Goal: Task Accomplishment & Management: Manage account settings

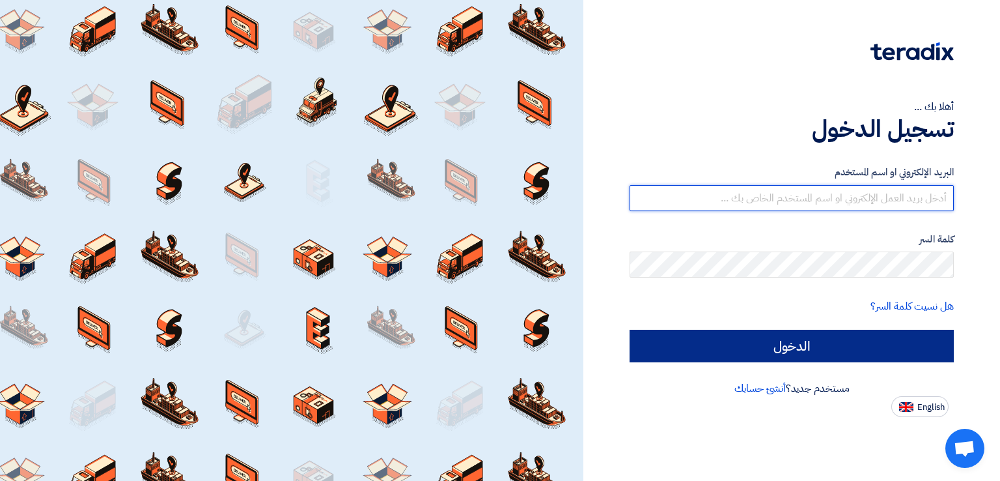
type input "[EMAIL_ADDRESS][DOMAIN_NAME]"
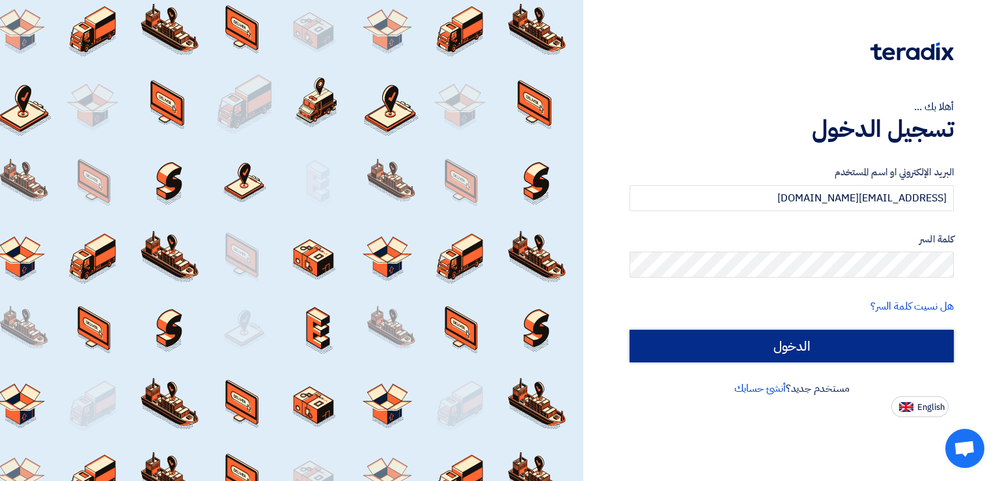
click at [802, 346] on input "الدخول" at bounding box center [792, 346] width 324 height 33
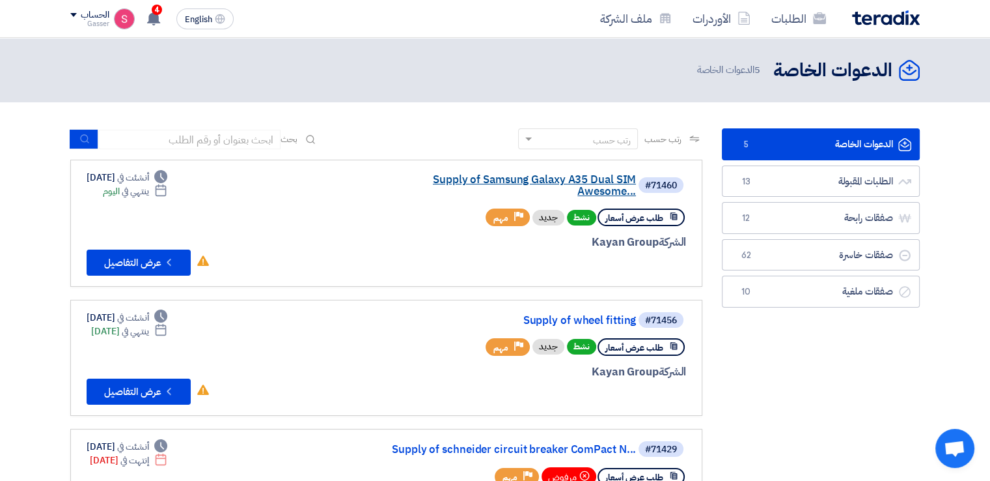
click at [499, 177] on link "Supply of Samsung Galaxy A35 Dual SIM Awesome..." at bounding box center [506, 185] width 260 height 23
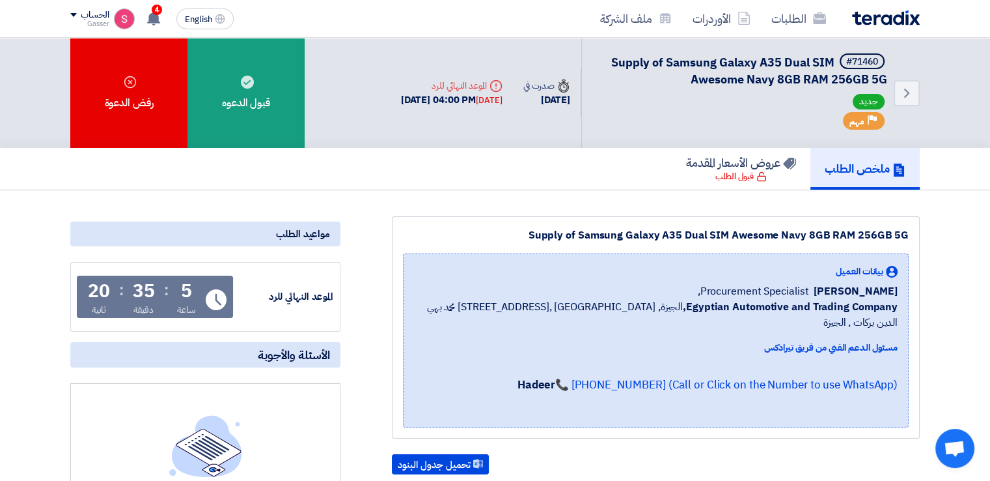
scroll to position [303, 0]
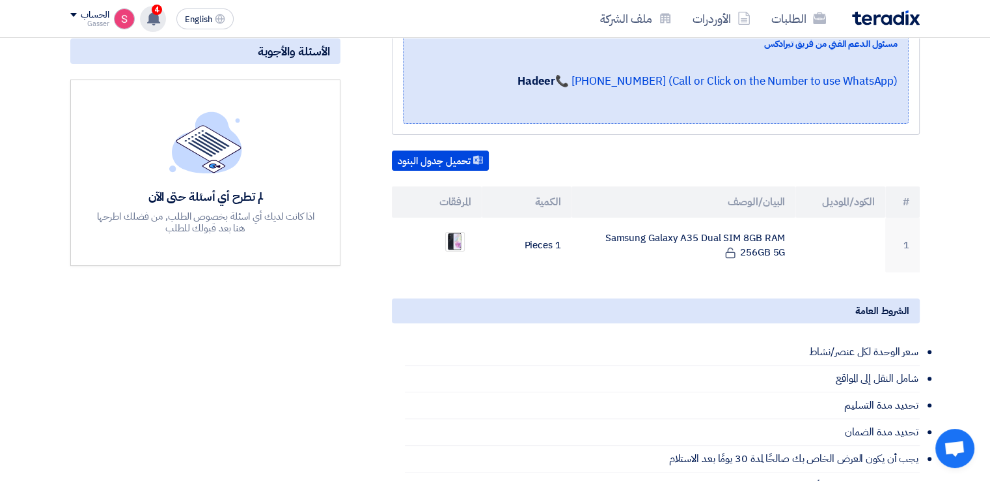
click at [159, 18] on icon at bounding box center [154, 18] width 14 height 14
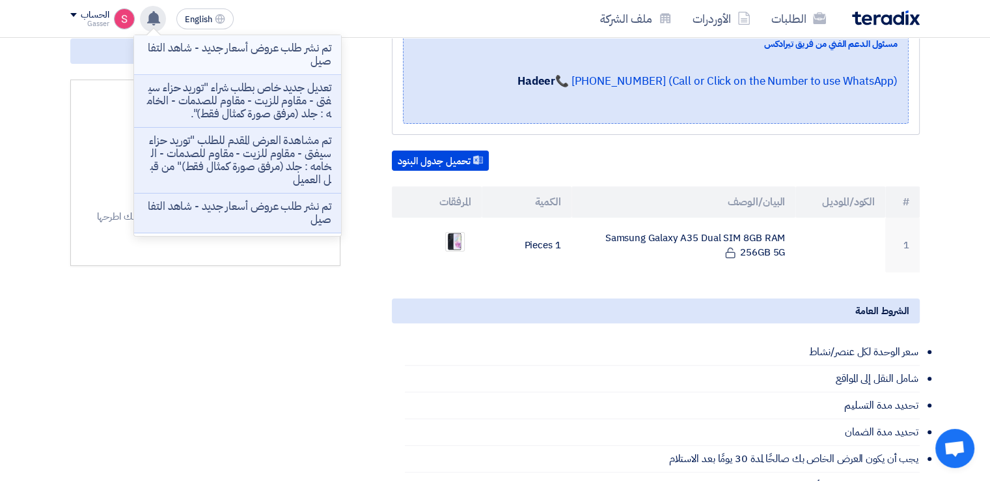
click at [259, 48] on p "تم نشر طلب عروض أسعار جديد - شاهد التفاصيل" at bounding box center [238, 55] width 186 height 26
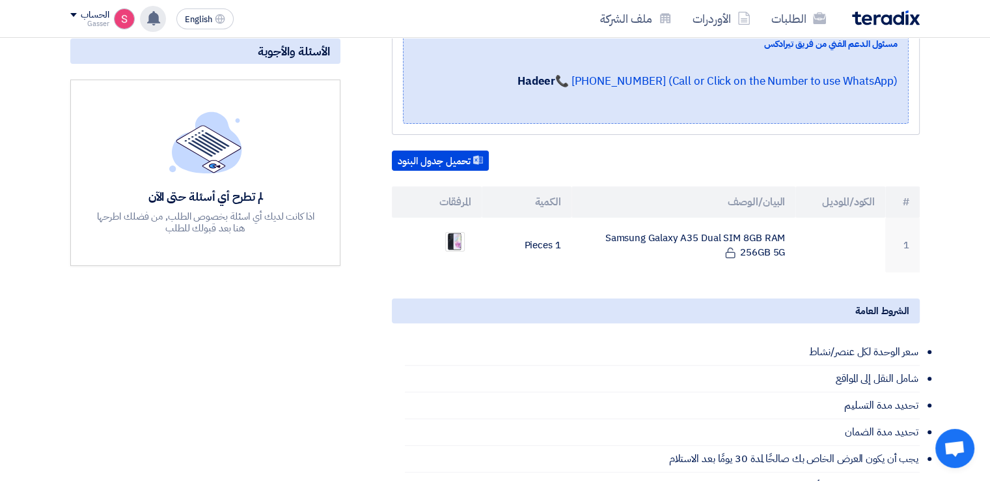
click at [152, 20] on use at bounding box center [153, 18] width 13 height 14
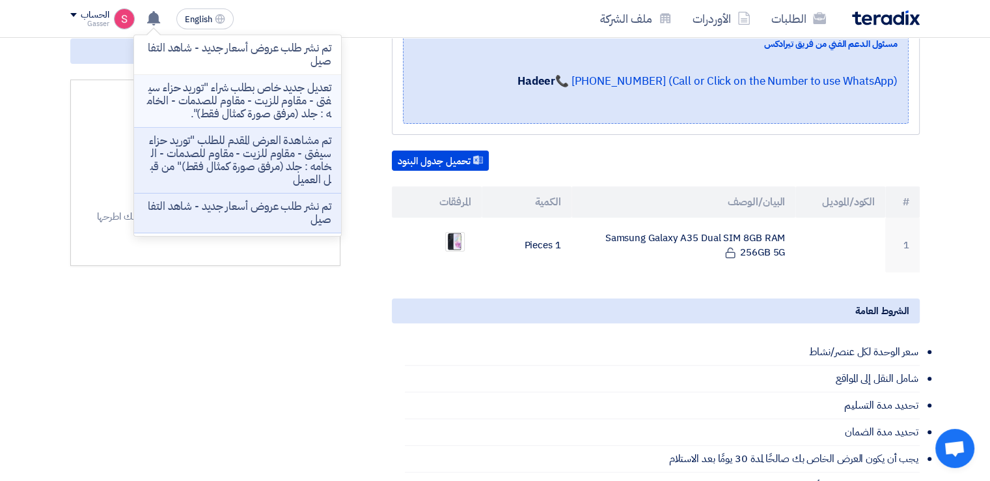
click at [268, 102] on p "تعديل جديد خاص بطلب شراء "توريد حزاء سيفتى - مقاوم للزيت - مقاوم للصدمات - الخا…" at bounding box center [238, 100] width 186 height 39
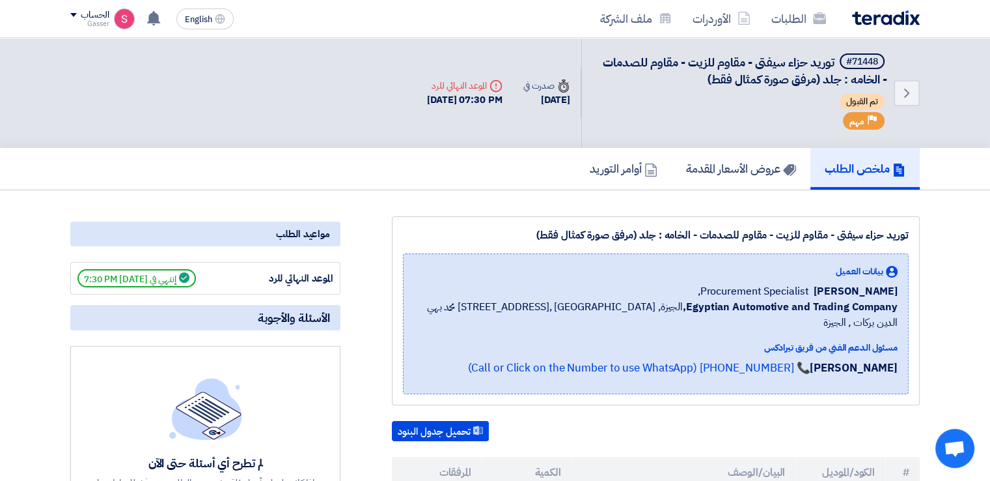
scroll to position [303, 0]
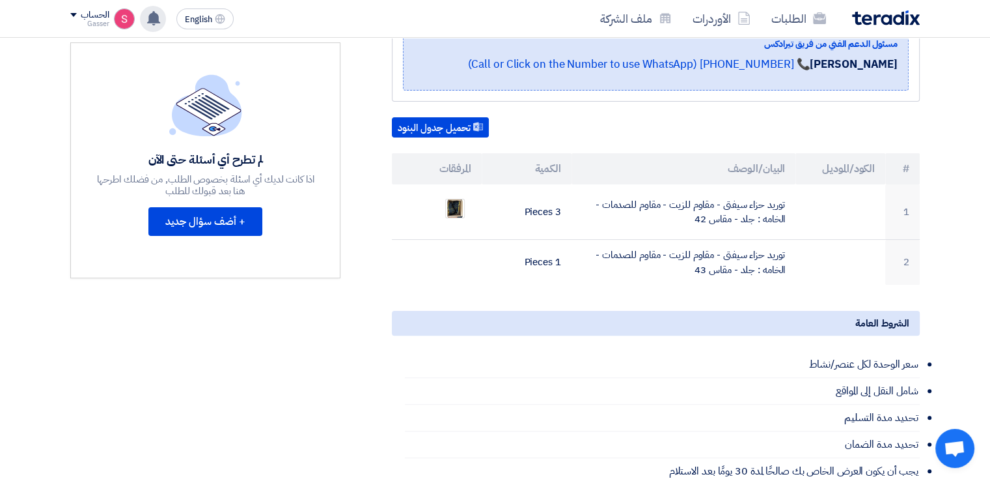
click at [159, 18] on icon at bounding box center [154, 18] width 14 height 14
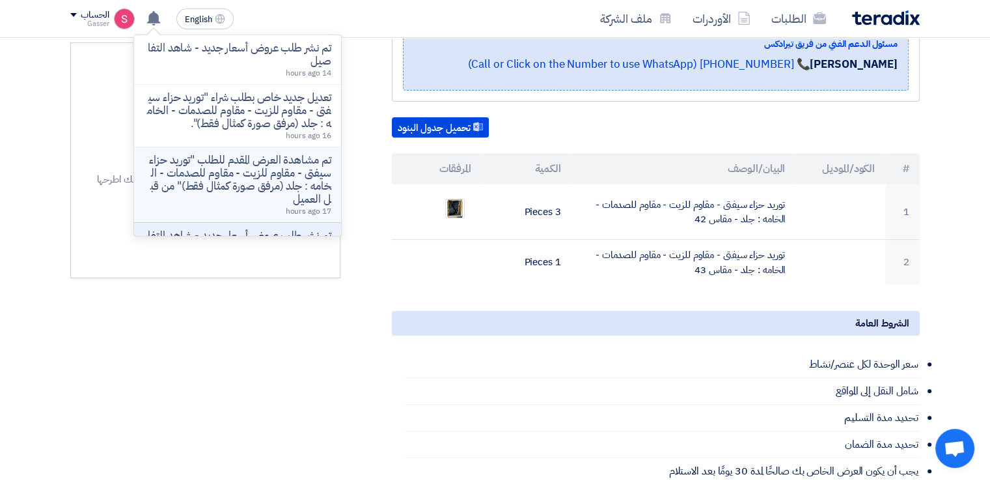
click at [284, 195] on p "تم مشاهدة العرض المقدم للطلب "توريد حزاء سيفتى - مقاوم للزيت - مقاوم للصدمات - …" at bounding box center [238, 180] width 186 height 52
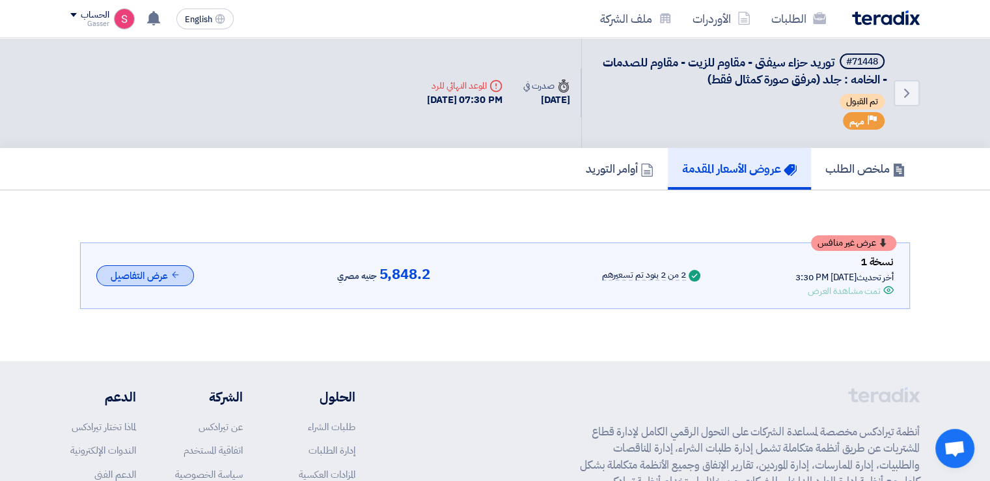
click at [152, 278] on button "عرض التفاصيل" at bounding box center [145, 275] width 98 height 21
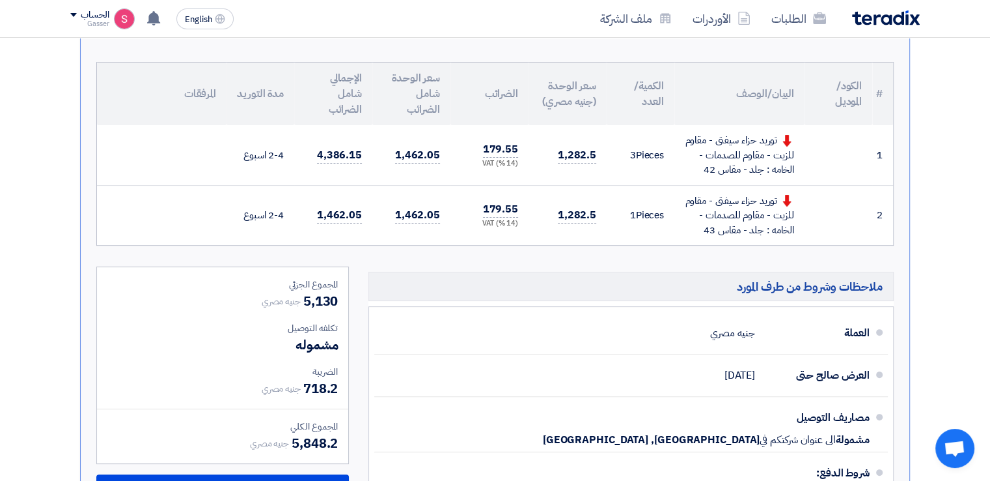
scroll to position [716, 0]
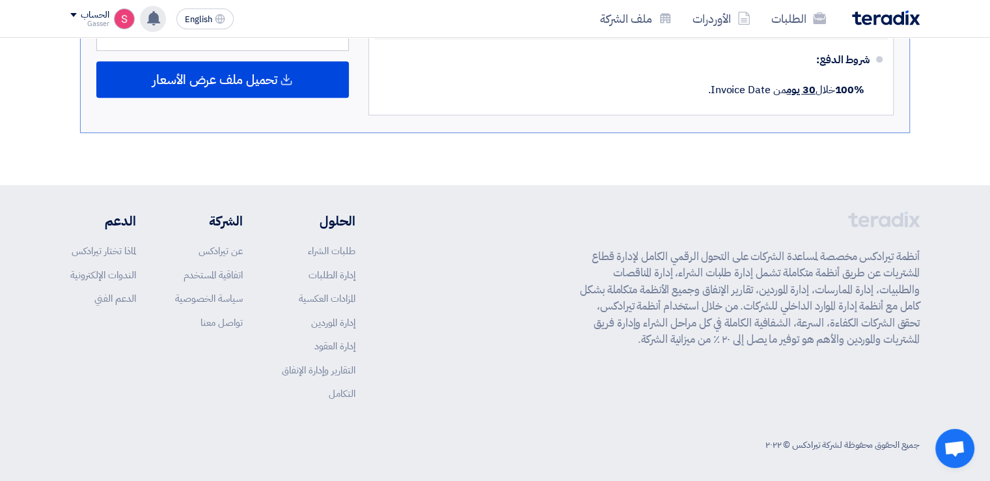
click at [149, 18] on use at bounding box center [153, 18] width 13 height 14
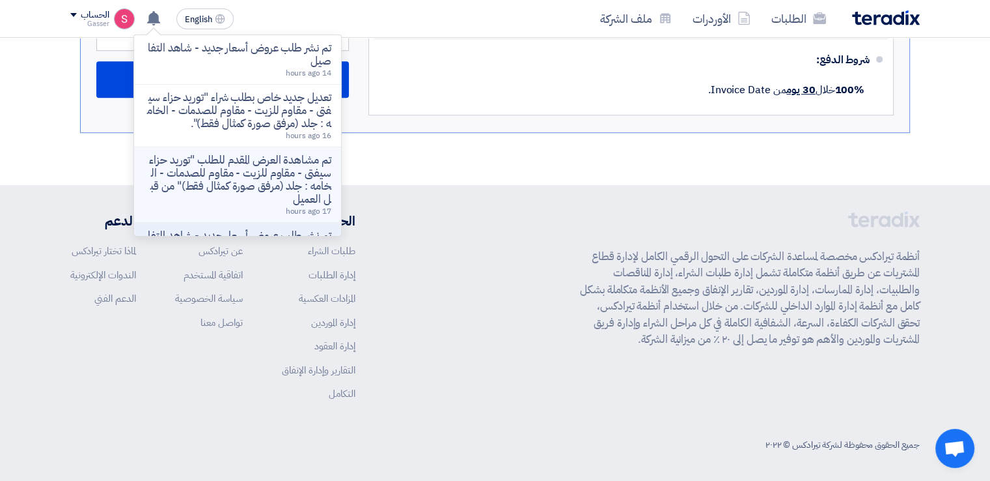
click at [298, 186] on p "تم مشاهدة العرض المقدم للطلب "توريد حزاء سيفتى - مقاوم للزيت - مقاوم للصدمات - …" at bounding box center [238, 180] width 186 height 52
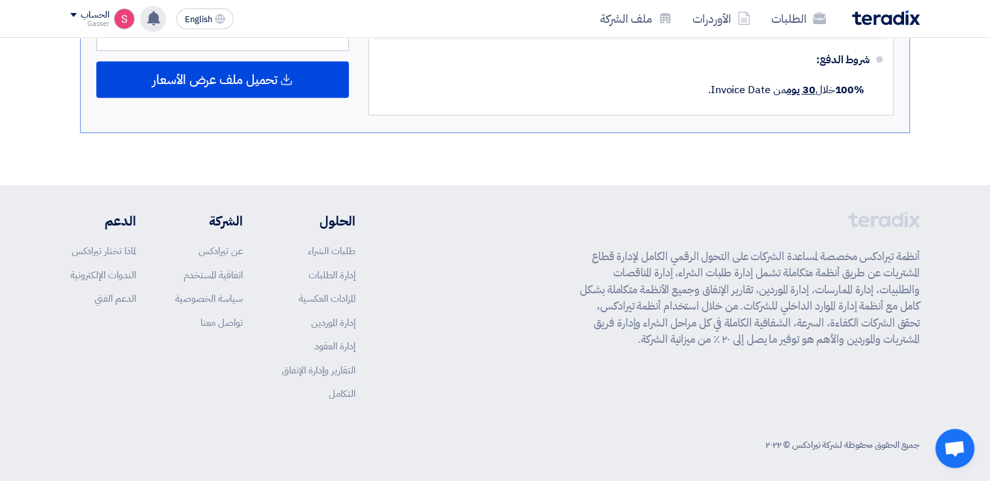
click at [156, 23] on icon at bounding box center [154, 18] width 14 height 14
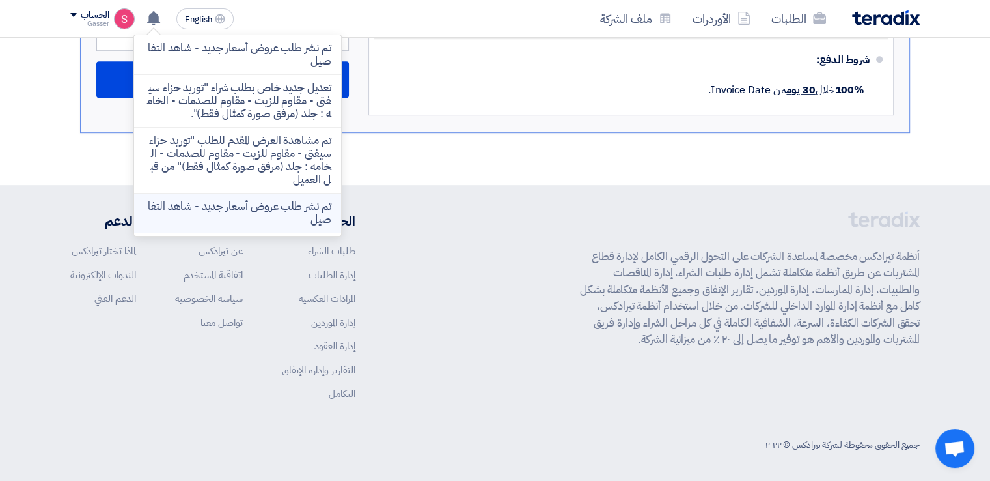
click at [305, 214] on p "تم نشر طلب عروض أسعار جديد - شاهد التفاصيل" at bounding box center [238, 213] width 186 height 26
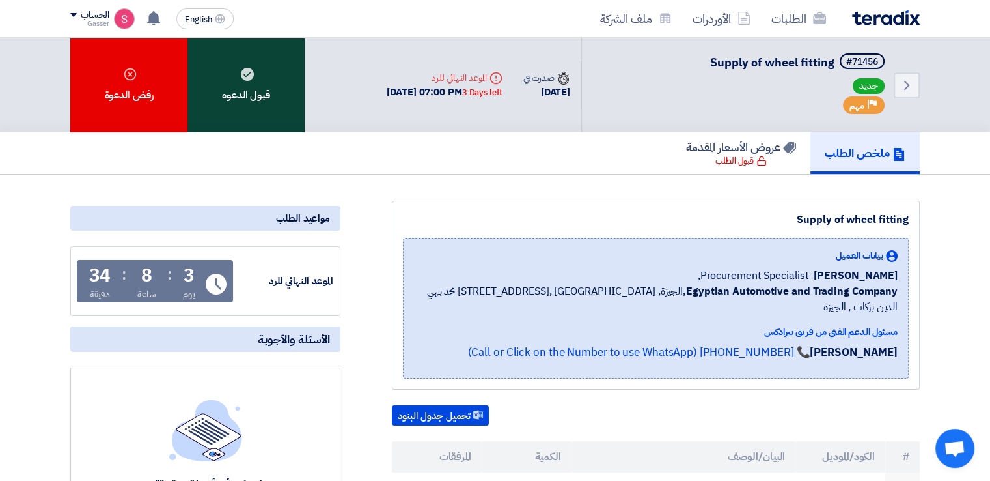
click at [247, 100] on div "قبول الدعوه" at bounding box center [246, 85] width 117 height 94
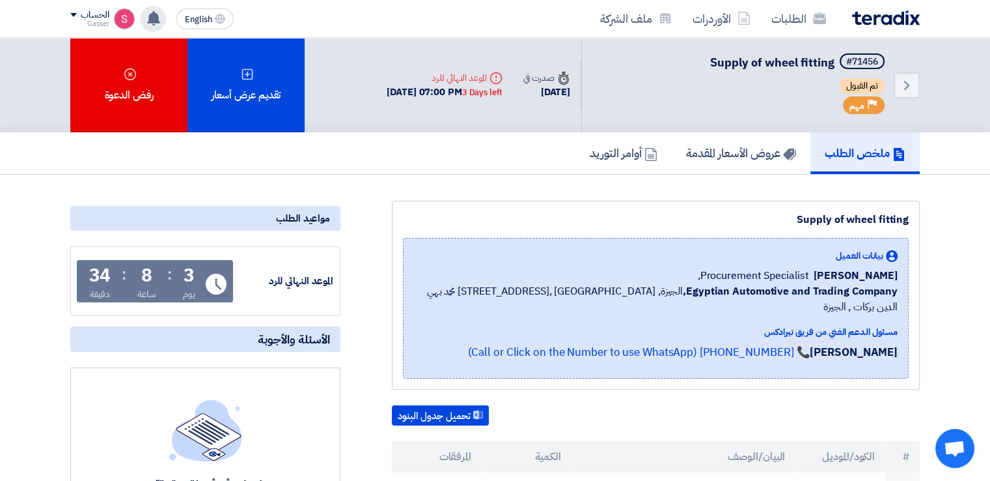
click at [150, 20] on use at bounding box center [153, 18] width 13 height 14
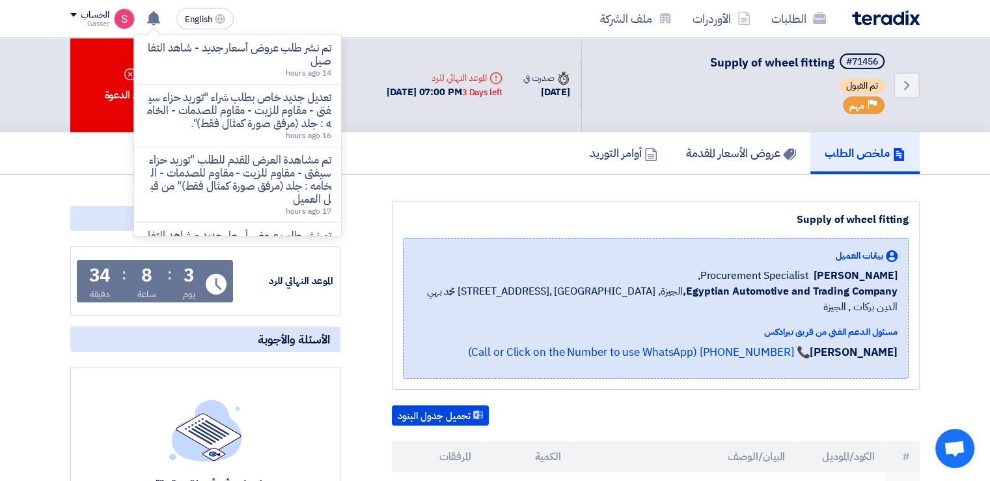
scroll to position [303, 0]
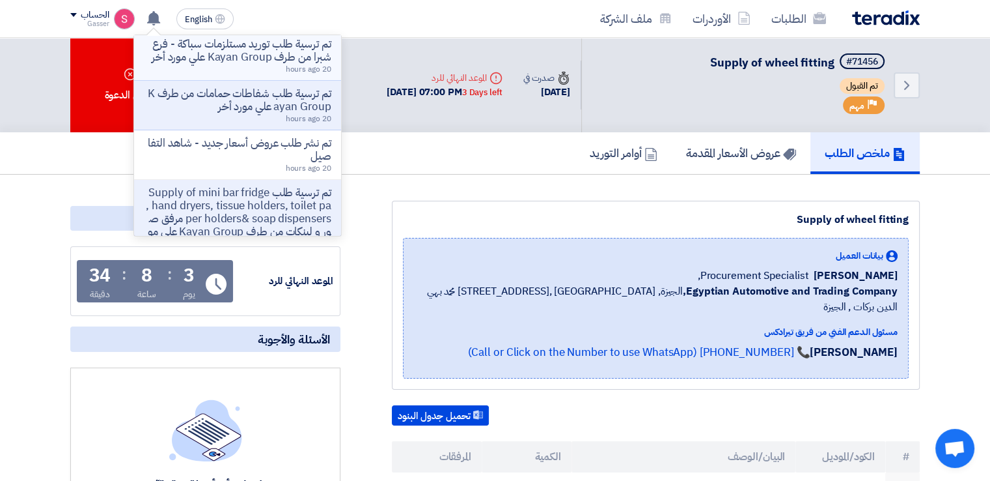
click at [271, 64] on p "تم ترسية طلب توريد مستلزمات سباكة - فرع شبرا من طرف Kayan Group علي مورد أخر" at bounding box center [238, 51] width 186 height 26
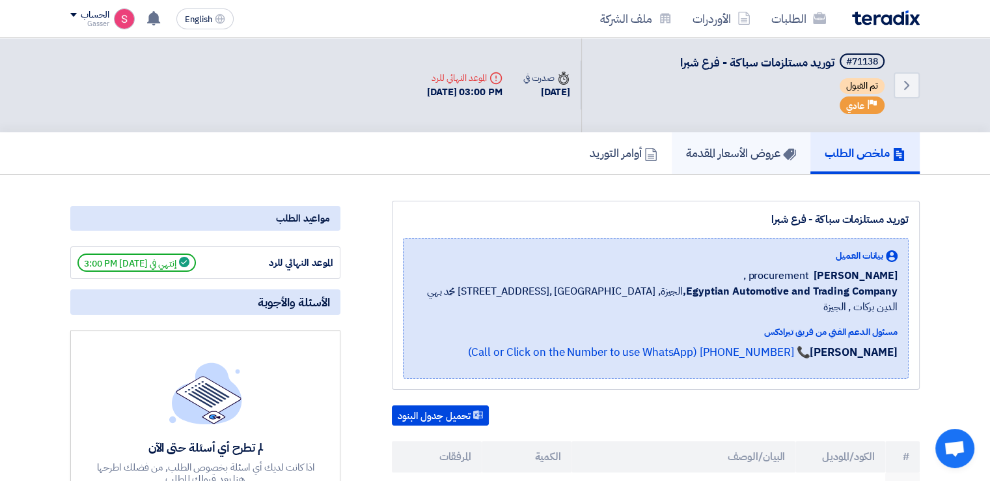
click at [731, 148] on h5 "عروض الأسعار المقدمة" at bounding box center [741, 152] width 110 height 15
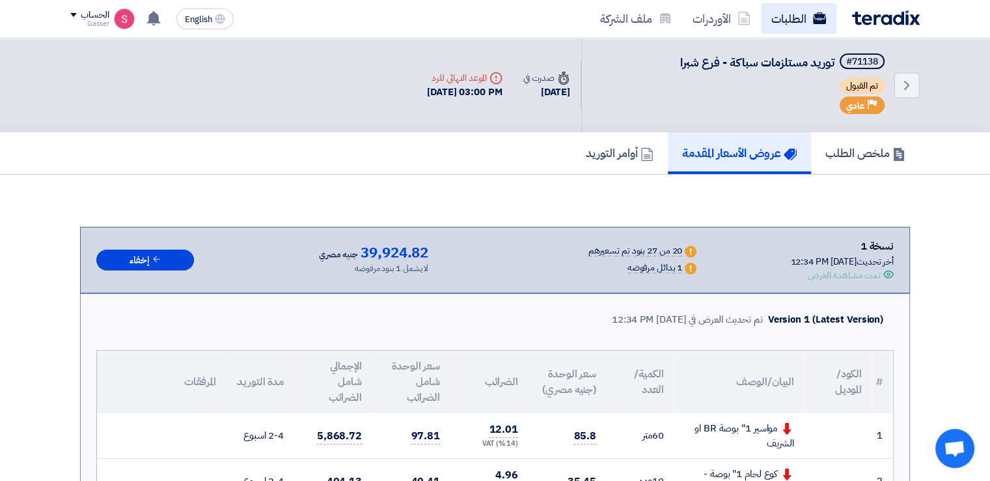
click at [792, 27] on link "الطلبات" at bounding box center [799, 18] width 76 height 31
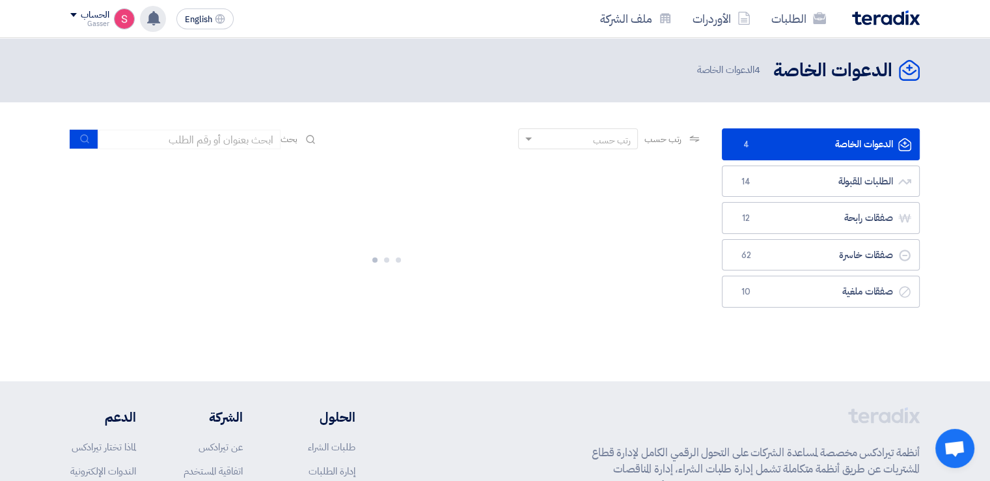
click at [154, 11] on use at bounding box center [153, 18] width 13 height 14
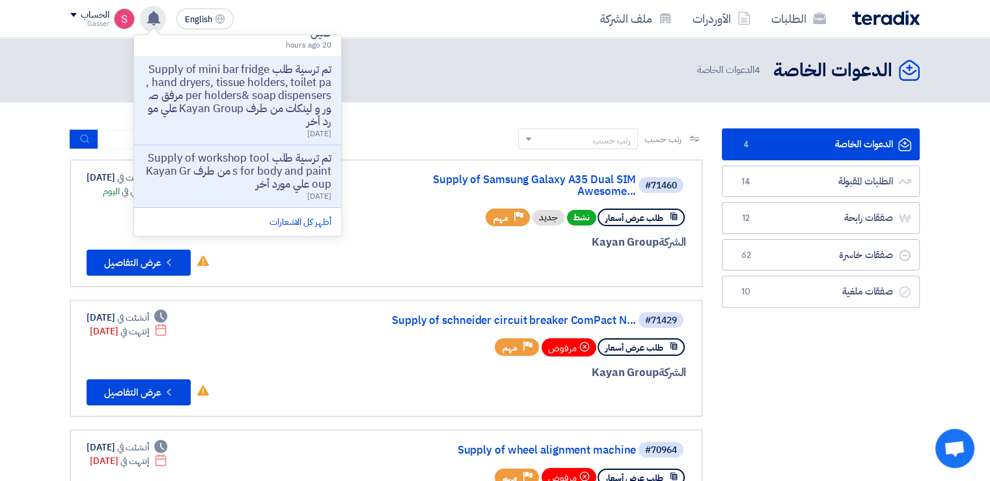
scroll to position [449, 0]
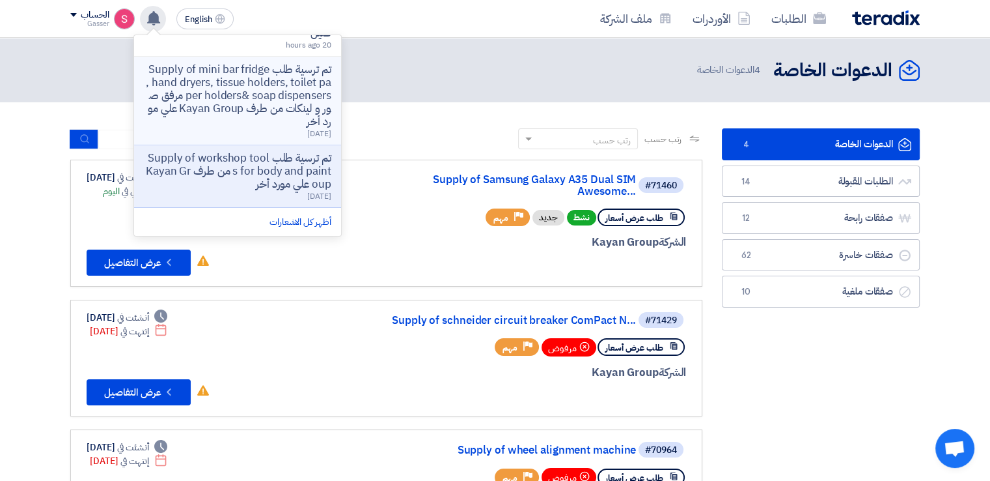
click at [287, 87] on p "تم ترسية طلب Supply of mini bar fridge , hand dryers, tissue holders, toilet pa…" at bounding box center [238, 95] width 186 height 65
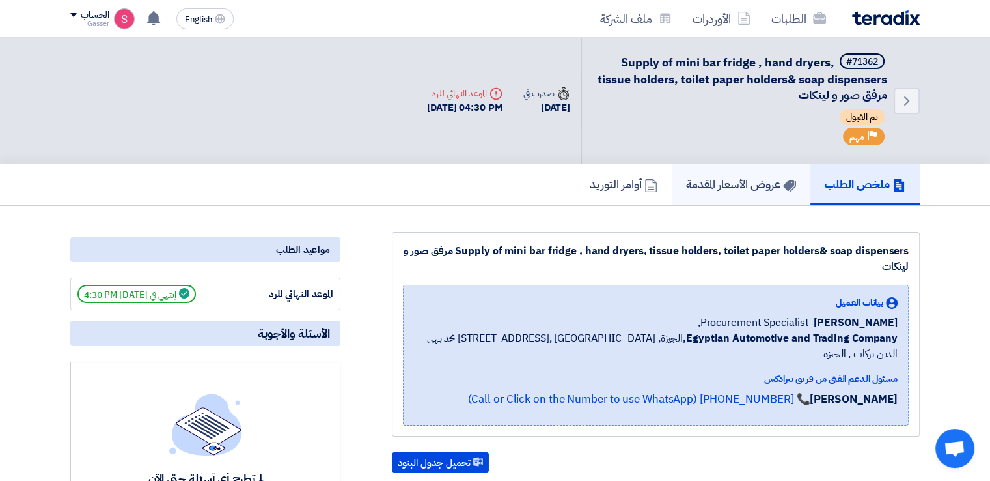
click at [724, 193] on link "عروض الأسعار المقدمة" at bounding box center [741, 184] width 139 height 42
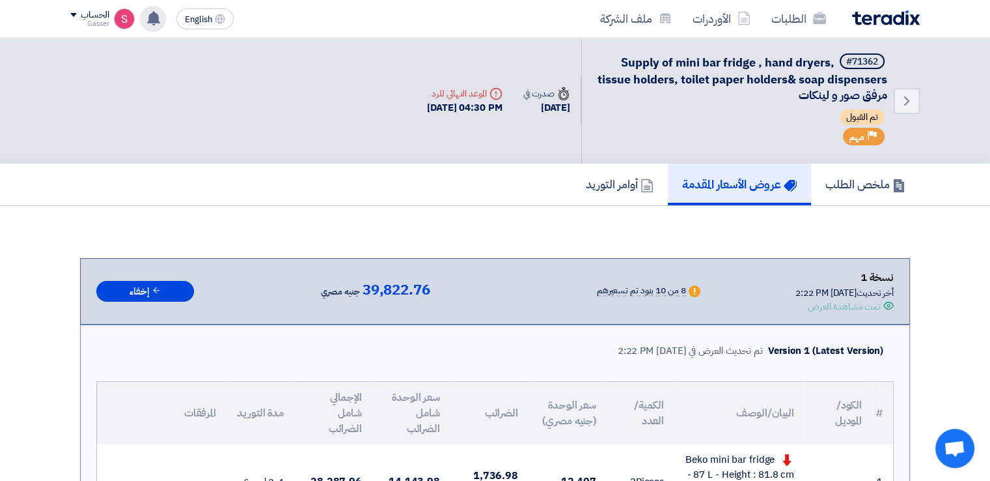
click at [148, 16] on icon at bounding box center [154, 18] width 14 height 14
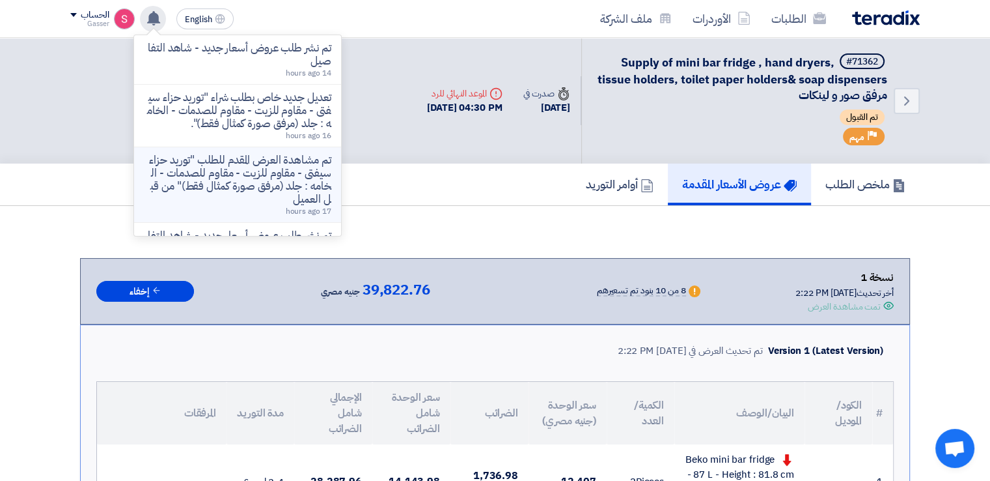
scroll to position [303, 0]
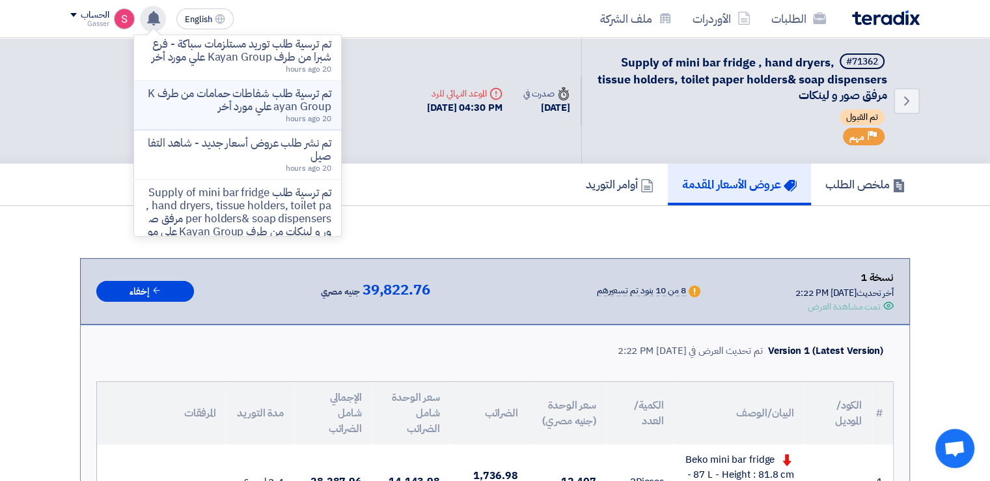
click at [316, 113] on p "تم ترسية طلب شفاطات حمامات من طرف Kayan Group علي مورد أخر" at bounding box center [238, 100] width 186 height 26
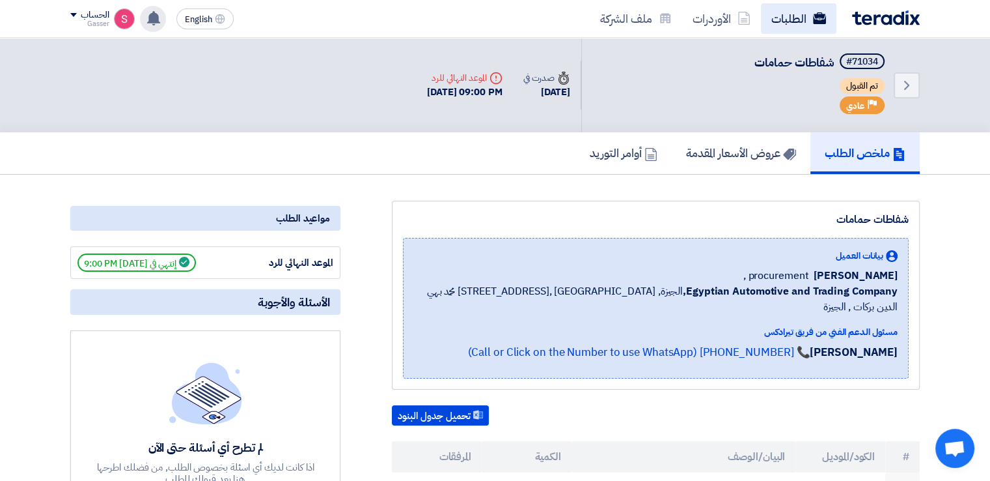
click at [769, 14] on link "الطلبات" at bounding box center [799, 18] width 76 height 31
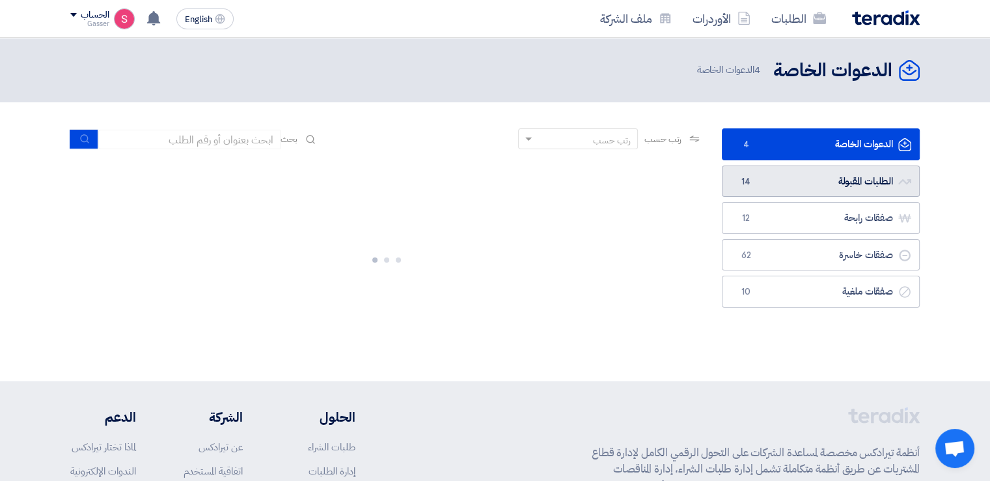
click at [774, 180] on link "الطلبات المقبولة الطلبات المقبولة 14" at bounding box center [821, 181] width 198 height 32
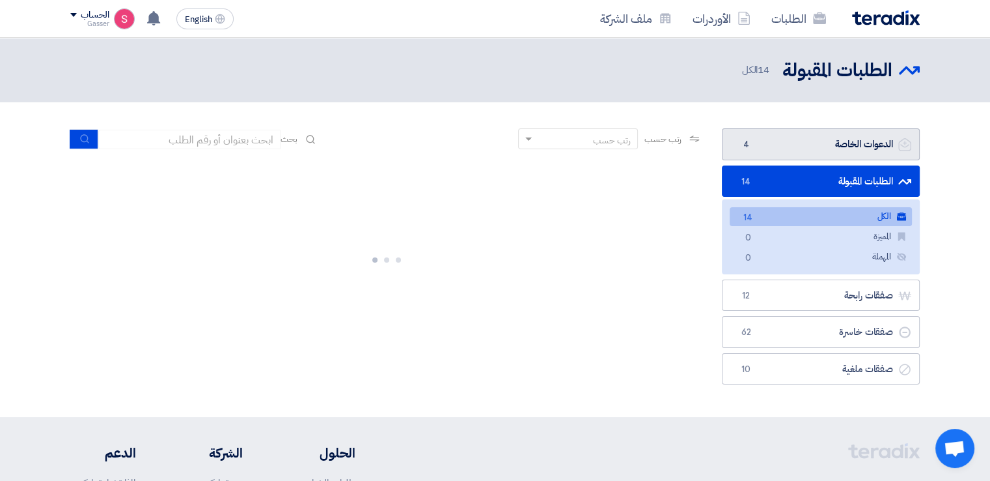
click at [790, 137] on link "الدعوات الخاصة الدعوات الخاصة 4" at bounding box center [821, 144] width 198 height 32
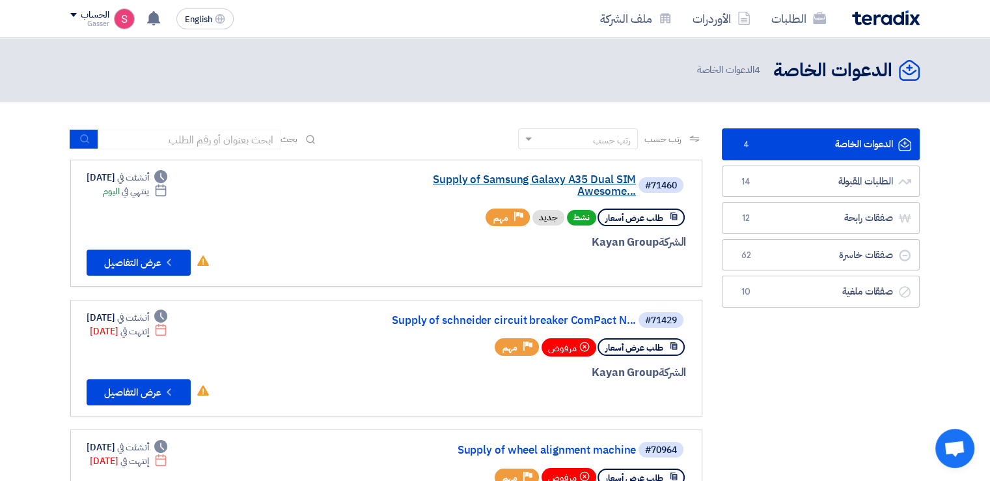
click at [605, 175] on link "Supply of Samsung Galaxy A35 Dual SIM Awesome..." at bounding box center [506, 185] width 260 height 23
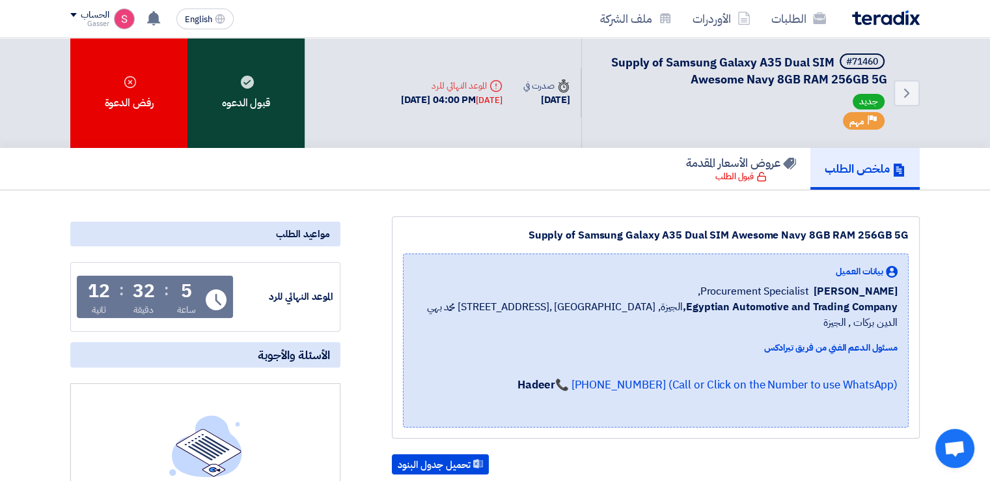
click at [222, 87] on div "قبول الدعوه" at bounding box center [246, 93] width 117 height 110
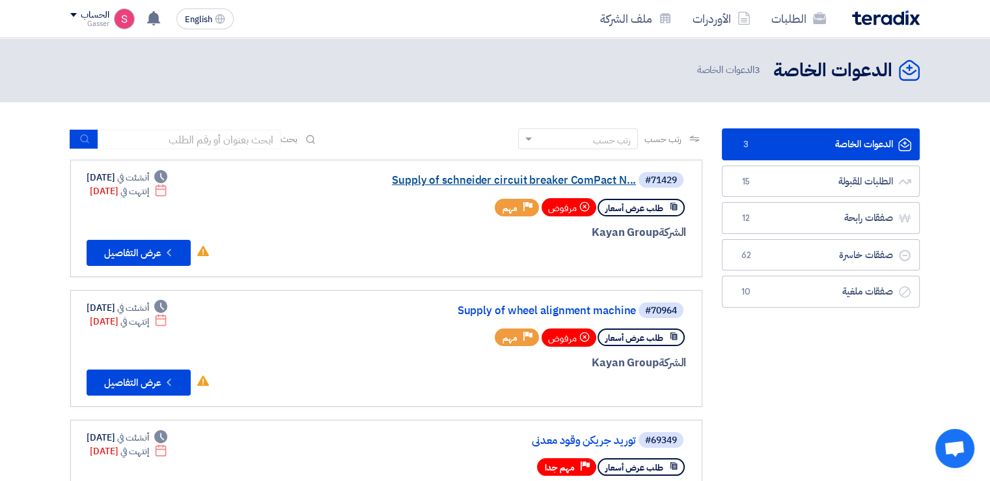
click at [516, 175] on link "Supply of schneider circuit breaker ComPact N..." at bounding box center [506, 181] width 260 height 12
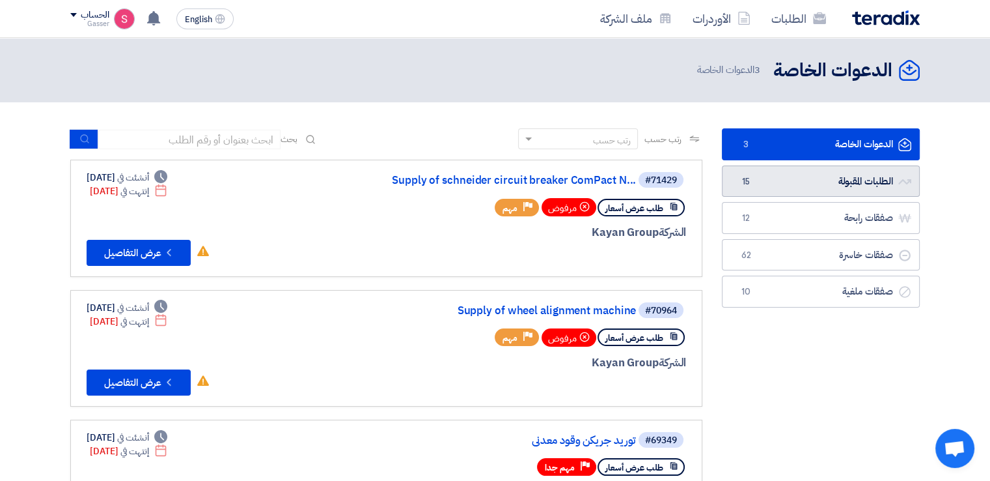
click at [826, 168] on link "الطلبات المقبولة الطلبات المقبولة 15" at bounding box center [821, 181] width 198 height 32
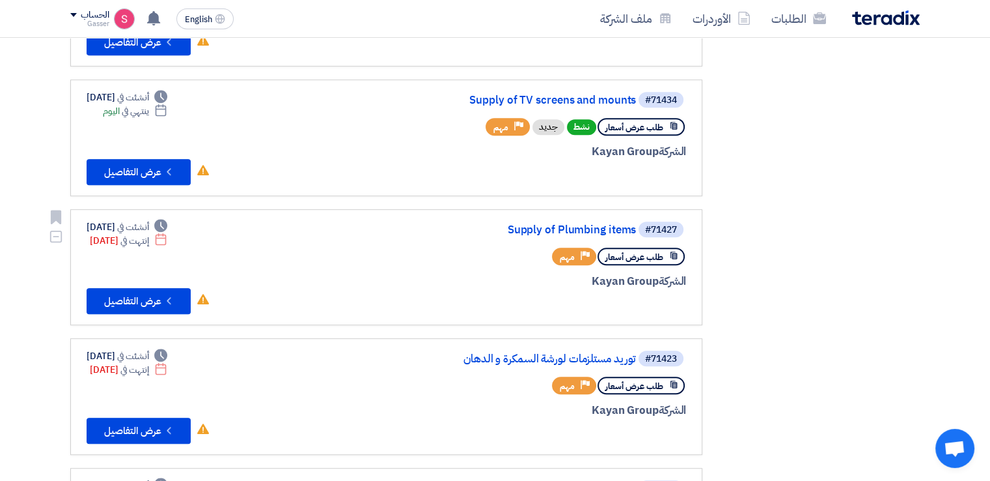
scroll to position [303, 0]
